Goal: Information Seeking & Learning: Check status

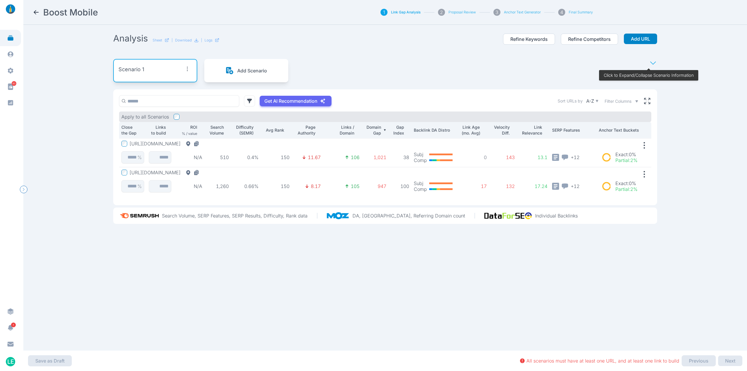
click at [6, 42] on link at bounding box center [10, 38] width 21 height 16
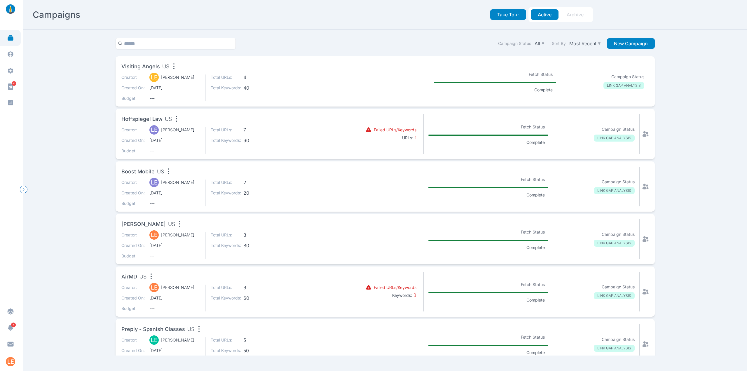
click at [185, 85] on span "[DATE]" at bounding box center [174, 88] width 51 height 6
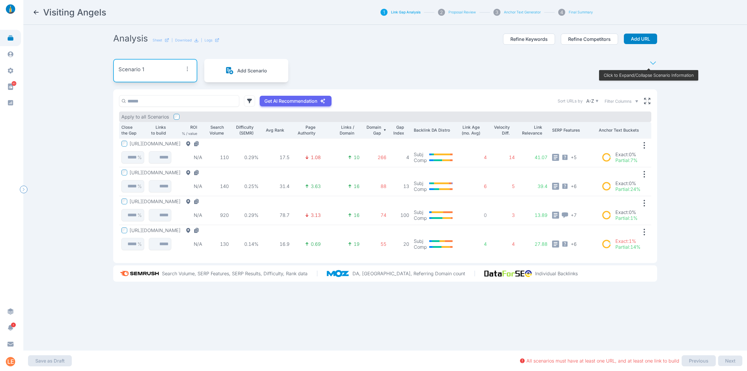
click at [205, 169] on td "140" at bounding box center [217, 181] width 27 height 29
click at [202, 171] on button "[URL][DOMAIN_NAME]" at bounding box center [166, 172] width 72 height 6
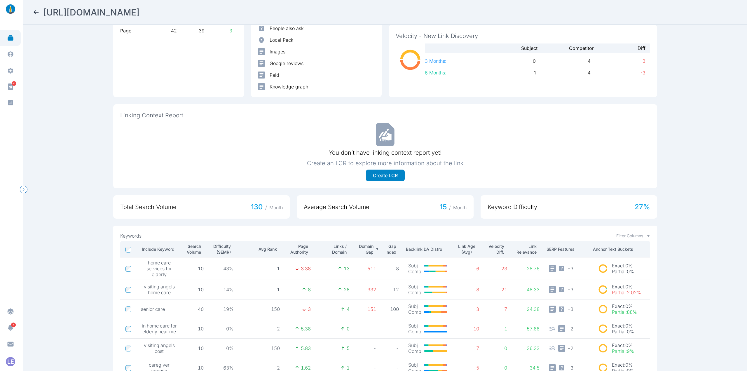
click at [88, 239] on div "[URL][DOMAIN_NAME] Analysis Refine Competitors Add Keyword Links/Domain 2 Subje…" at bounding box center [384, 185] width 723 height 371
click at [35, 10] on icon at bounding box center [36, 12] width 7 height 7
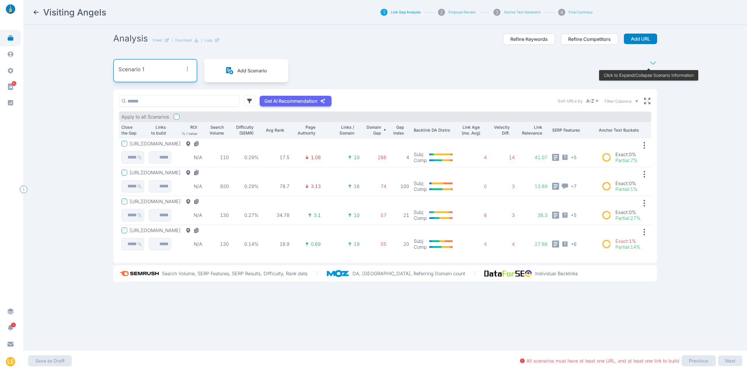
click at [202, 170] on button "[URL][DOMAIN_NAME]" at bounding box center [166, 172] width 72 height 6
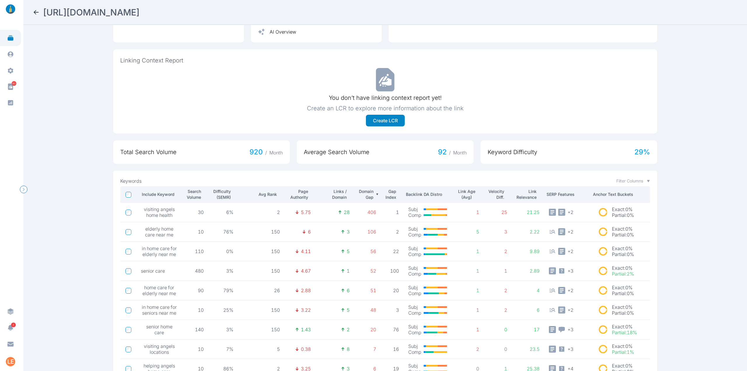
scroll to position [175, 0]
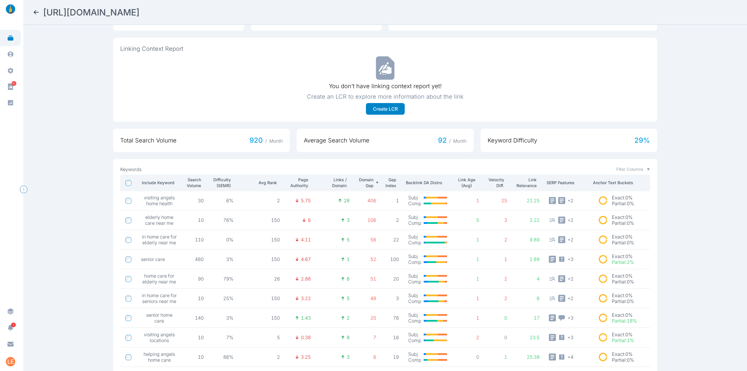
click at [131, 198] on td at bounding box center [128, 201] width 16 height 20
click at [34, 12] on icon at bounding box center [36, 12] width 7 height 7
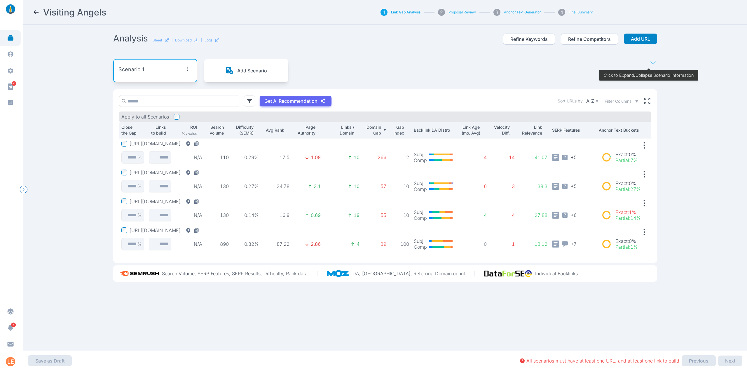
click at [167, 200] on button "[URL][DOMAIN_NAME]" at bounding box center [166, 201] width 72 height 6
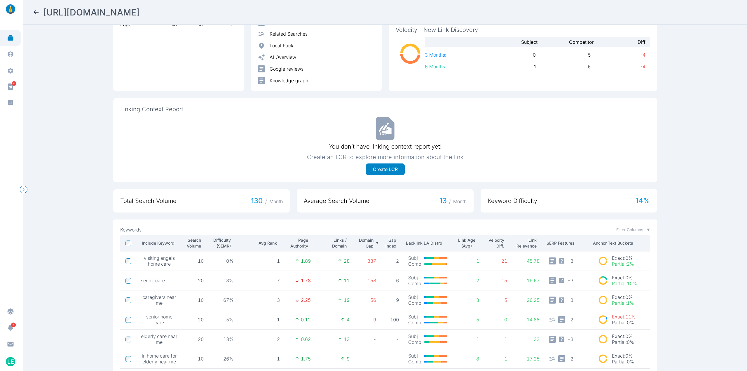
scroll to position [146, 0]
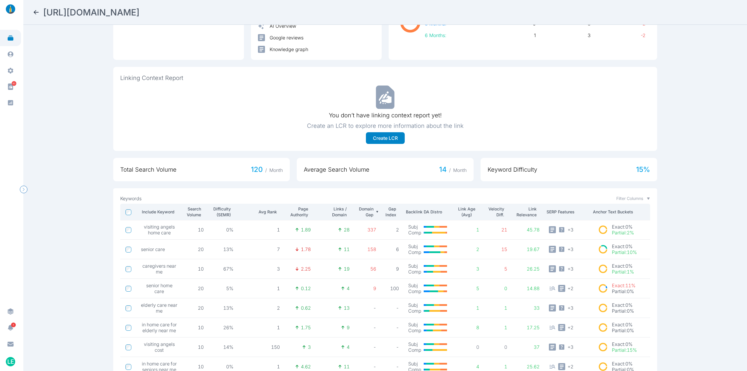
click at [34, 12] on icon at bounding box center [36, 12] width 5 height 4
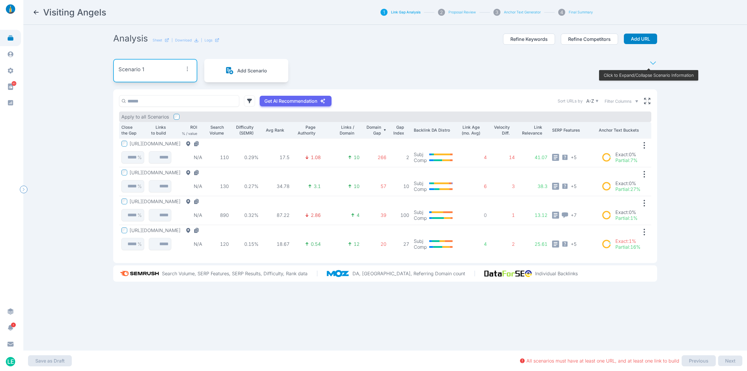
click at [202, 229] on button "[URL][DOMAIN_NAME]" at bounding box center [166, 230] width 72 height 6
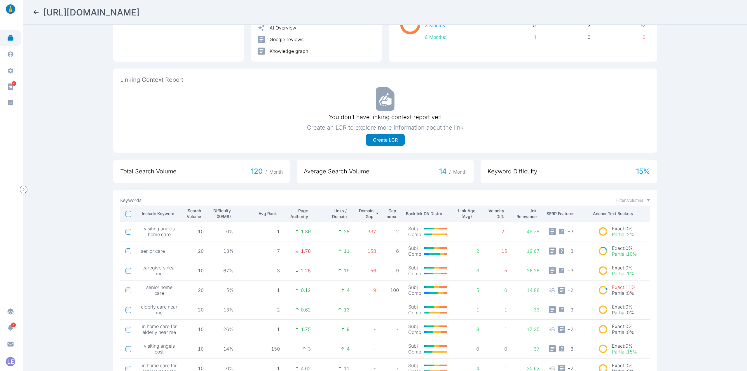
scroll to position [146, 0]
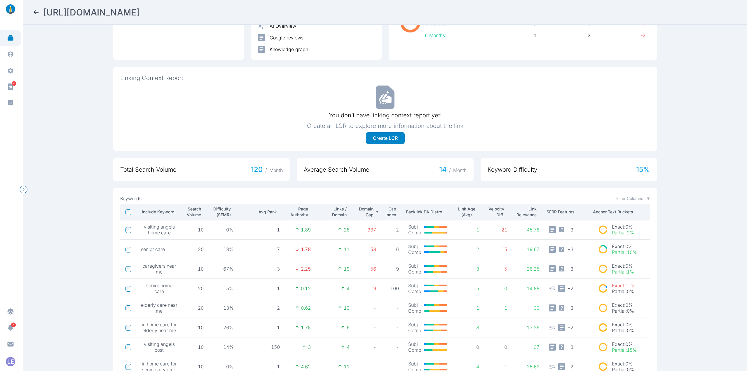
click at [93, 209] on div "[URL][DOMAIN_NAME] Analysis Refine Competitors Add Keyword Links/Domain 2 Subje…" at bounding box center [384, 185] width 723 height 371
click at [34, 10] on icon at bounding box center [36, 12] width 7 height 7
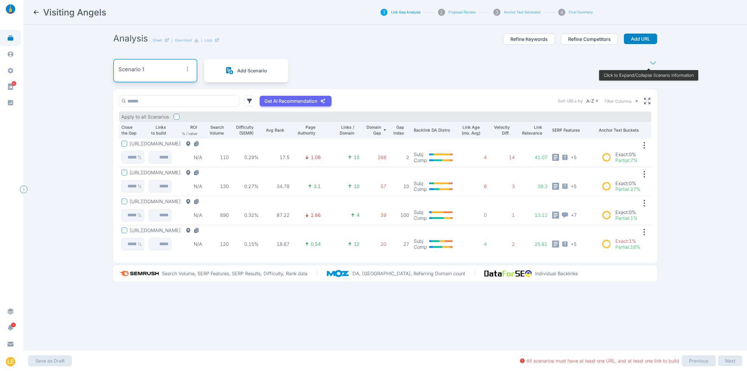
click at [198, 143] on button "[URL][DOMAIN_NAME]" at bounding box center [166, 144] width 72 height 6
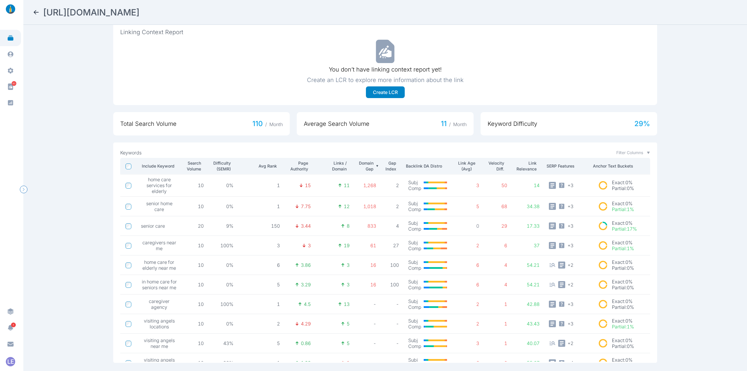
click at [36, 12] on icon at bounding box center [36, 12] width 5 height 4
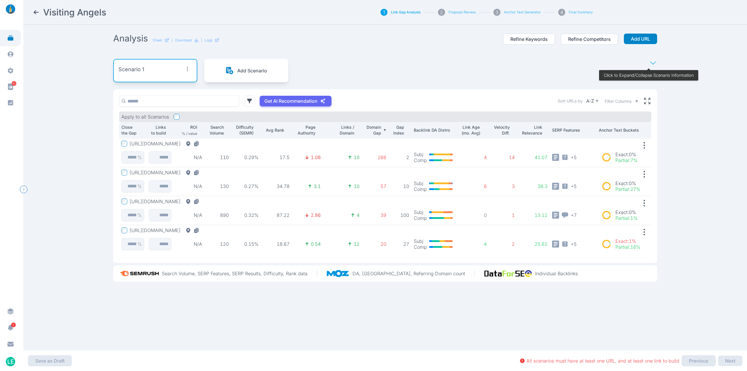
click at [38, 12] on icon at bounding box center [36, 12] width 5 height 4
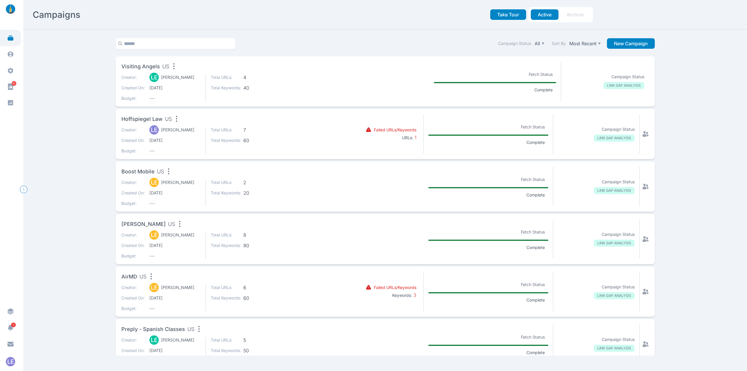
click at [183, 127] on div "LE [PERSON_NAME]" at bounding box center [174, 130] width 51 height 6
